Goal: Information Seeking & Learning: Learn about a topic

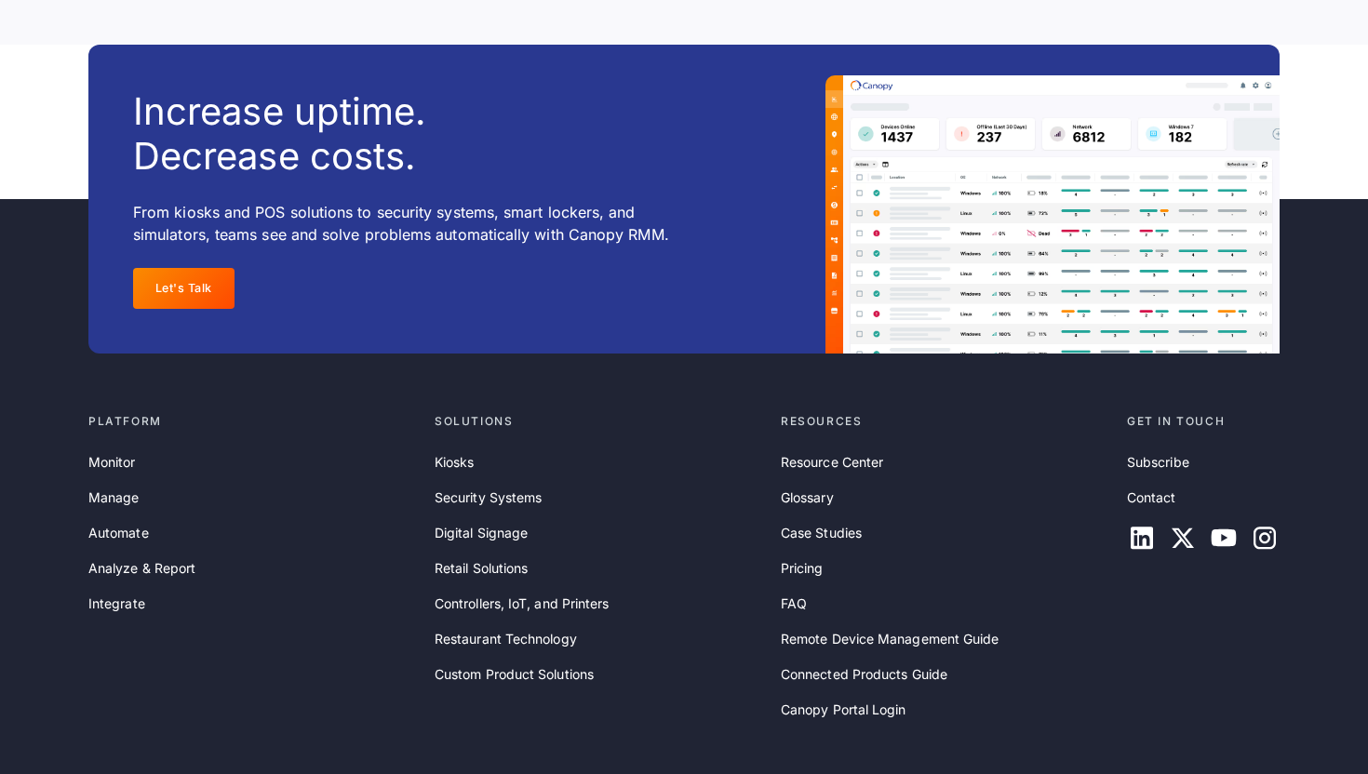
scroll to position [6055, 0]
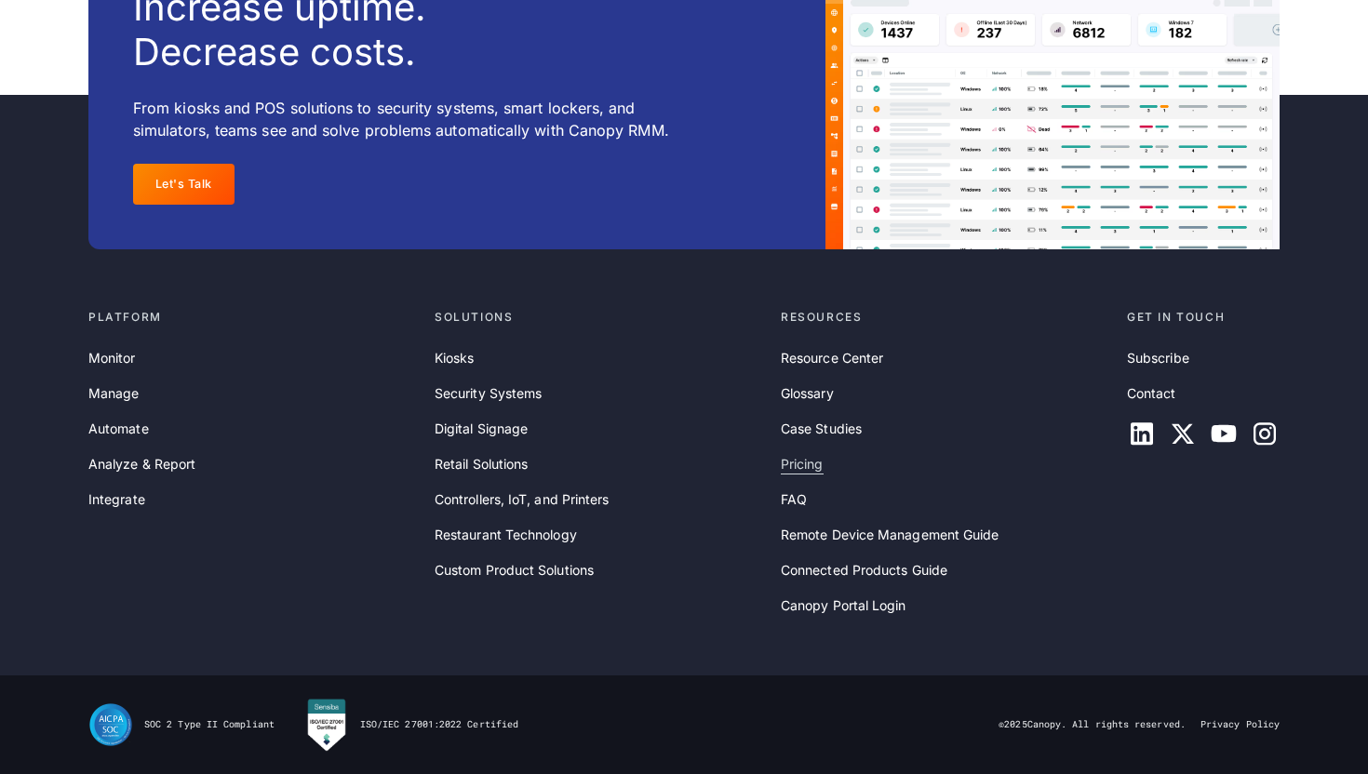
click at [812, 469] on link "Pricing" at bounding box center [802, 464] width 43 height 20
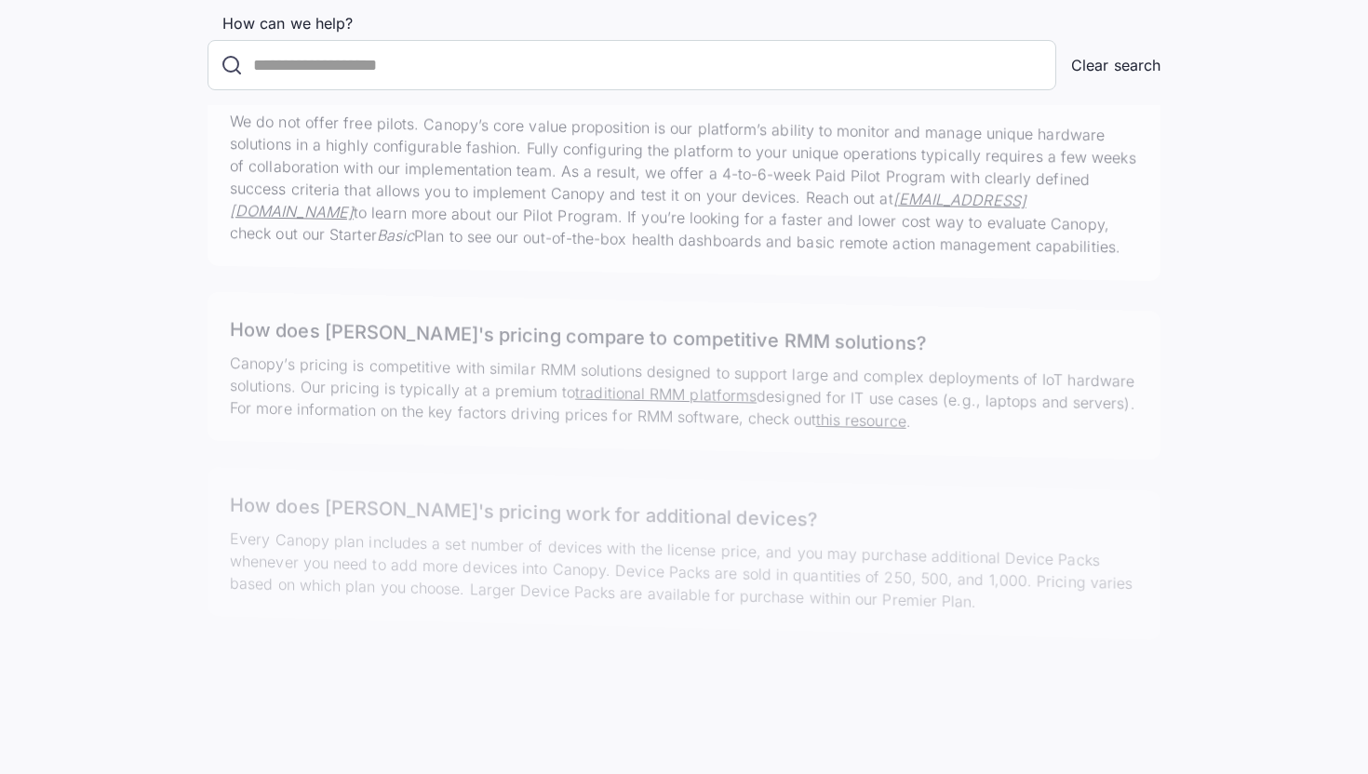
scroll to position [5991, 0]
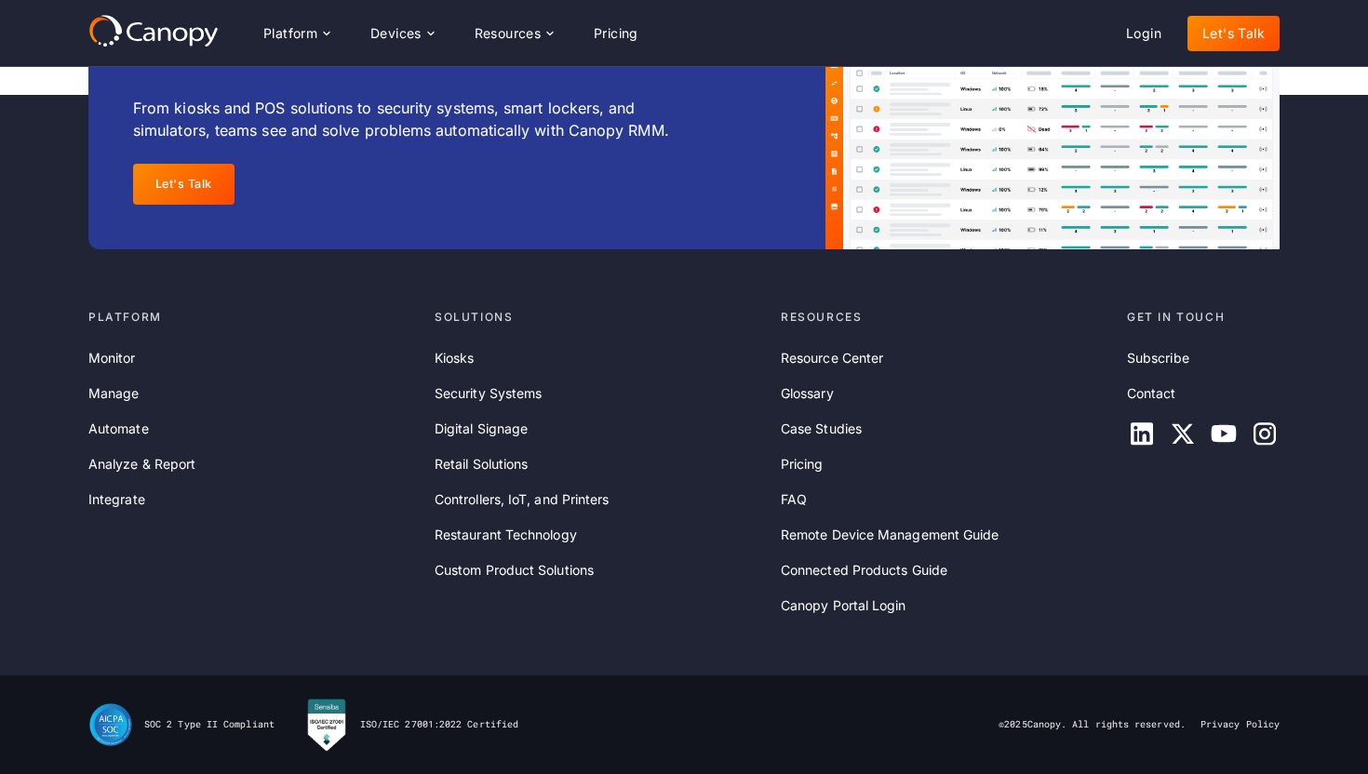
scroll to position [5980, 0]
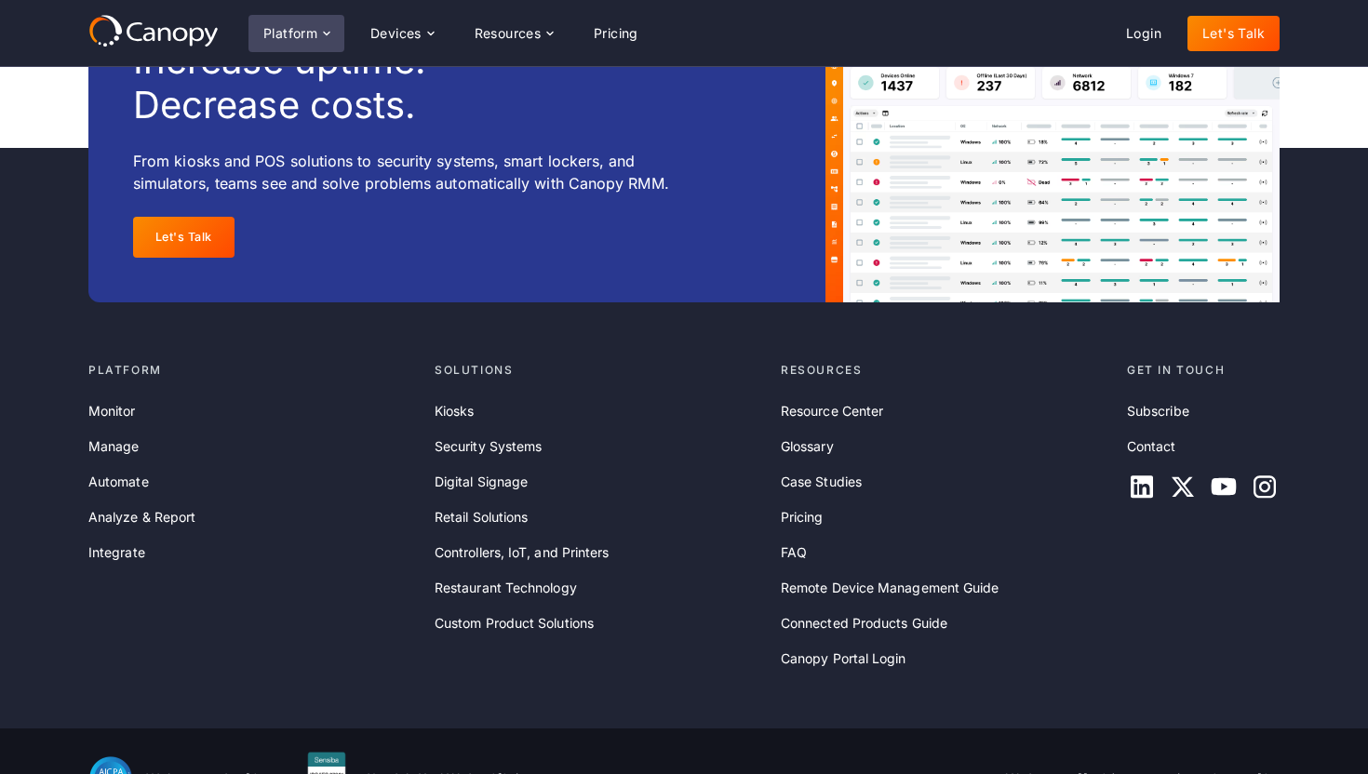
click at [307, 27] on div "Platform" at bounding box center [290, 33] width 54 height 13
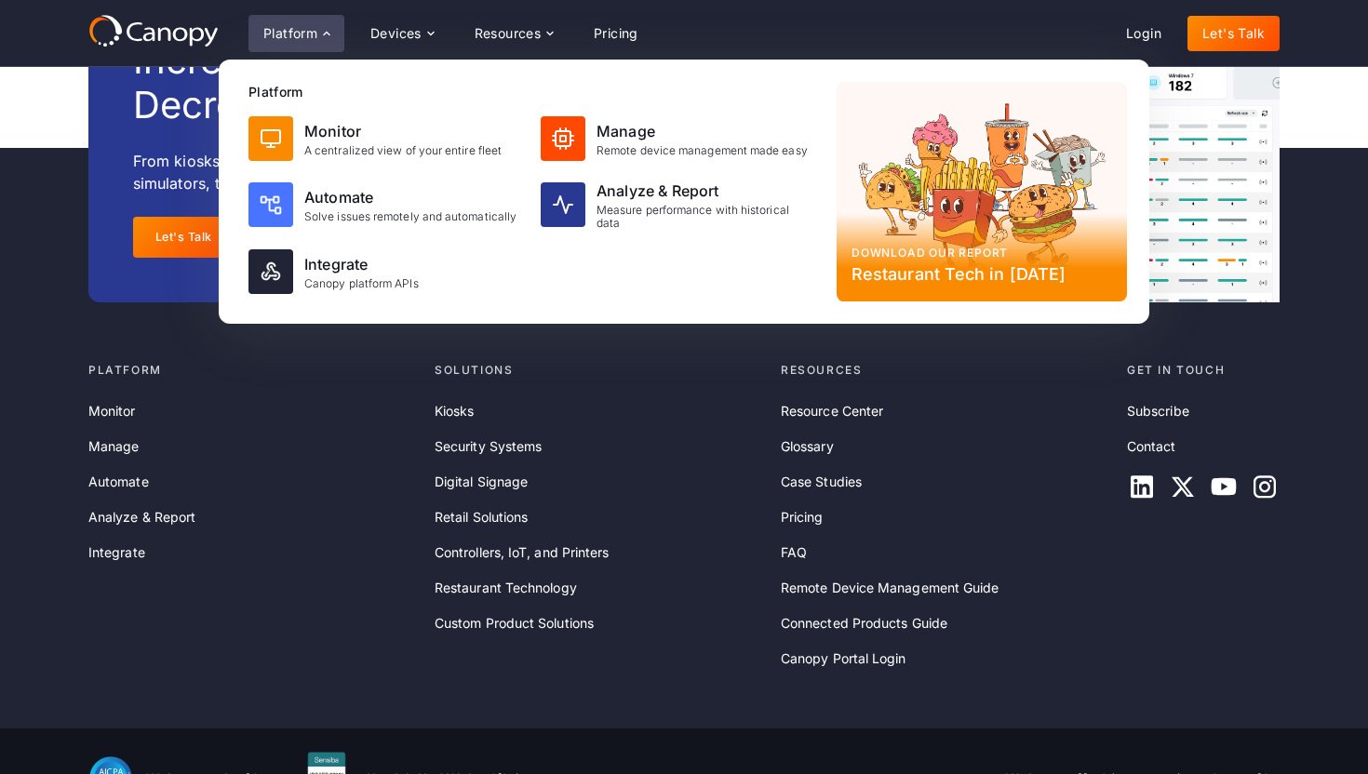
click at [297, 37] on div "Platform" at bounding box center [290, 33] width 54 height 13
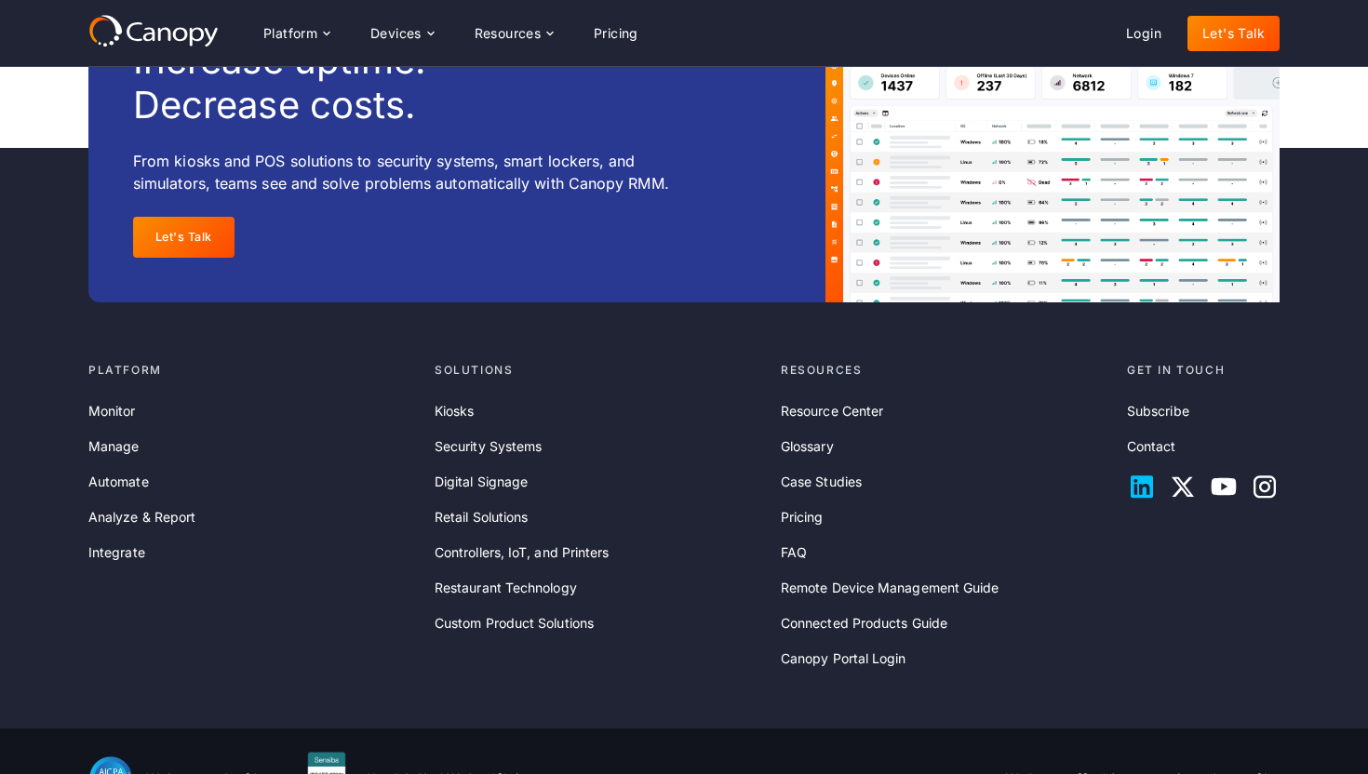
click at [1141, 499] on icon at bounding box center [1141, 487] width 22 height 22
